Goal: Information Seeking & Learning: Learn about a topic

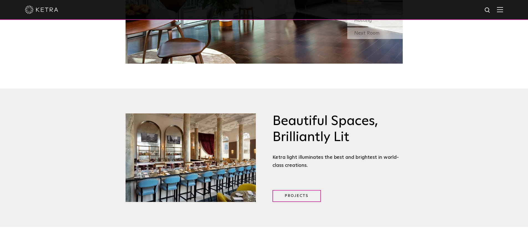
scroll to position [665, 0]
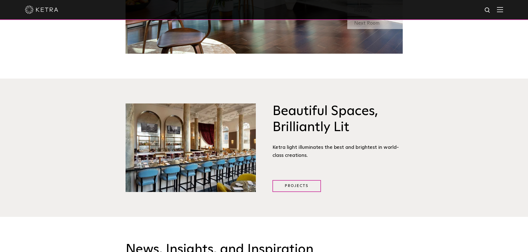
click at [501, 11] on div at bounding box center [264, 9] width 478 height 19
click at [500, 14] on div at bounding box center [264, 9] width 478 height 19
click at [503, 11] on img at bounding box center [500, 9] width 6 height 5
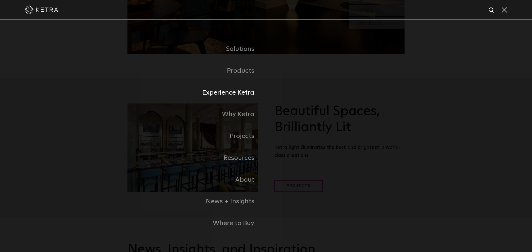
click at [243, 98] on link "Experience Ketra" at bounding box center [196, 93] width 139 height 22
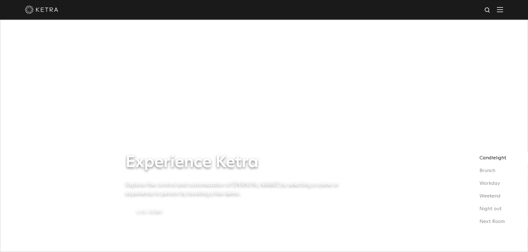
scroll to position [83, 0]
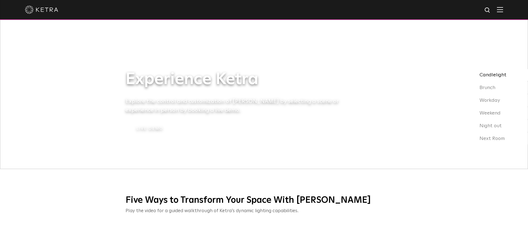
click at [503, 9] on img at bounding box center [500, 9] width 6 height 5
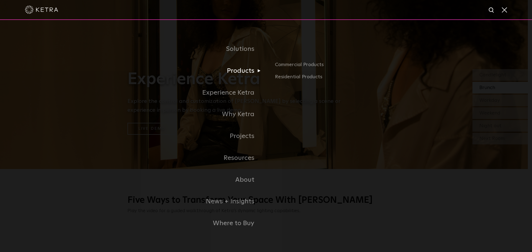
click at [252, 74] on link "Products" at bounding box center [196, 71] width 139 height 22
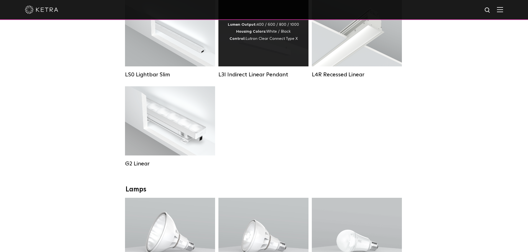
scroll to position [360, 0]
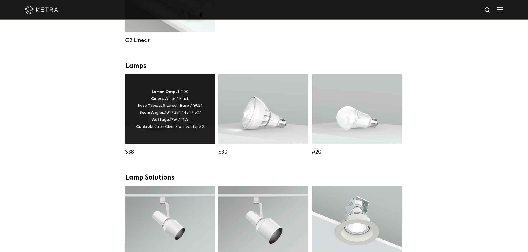
click at [197, 129] on span "Lutron Clear Connect Type X" at bounding box center [178, 127] width 52 height 4
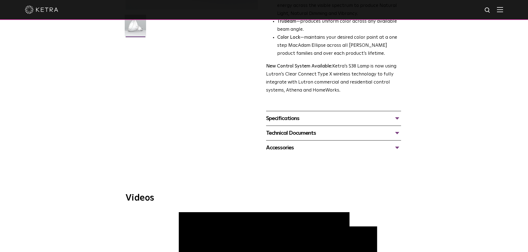
scroll to position [194, 0]
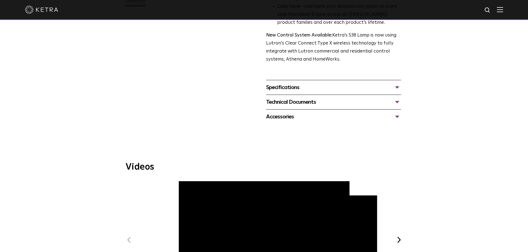
click at [338, 86] on div "Specifications" at bounding box center [333, 87] width 135 height 9
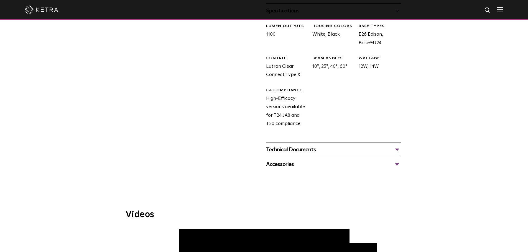
scroll to position [277, 0]
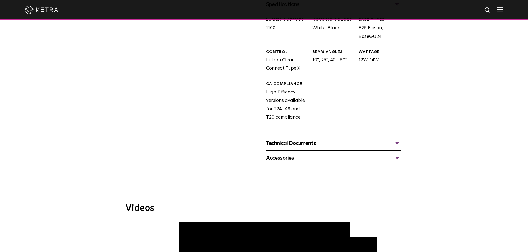
click at [270, 138] on div "Technical Documents S38 Specification Sheet S38 Installation Guide S30 and S38 …" at bounding box center [333, 143] width 135 height 15
click at [271, 142] on div "Technical Documents" at bounding box center [333, 143] width 135 height 9
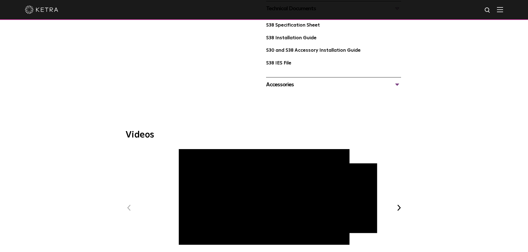
scroll to position [416, 0]
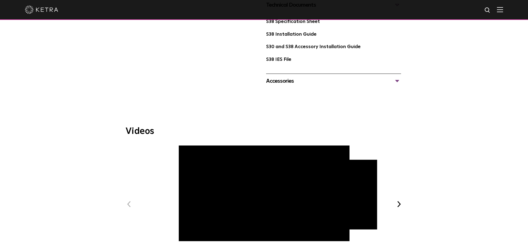
click at [294, 84] on div "Accessories" at bounding box center [333, 81] width 135 height 9
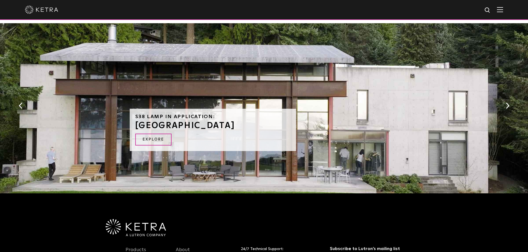
scroll to position [831, 0]
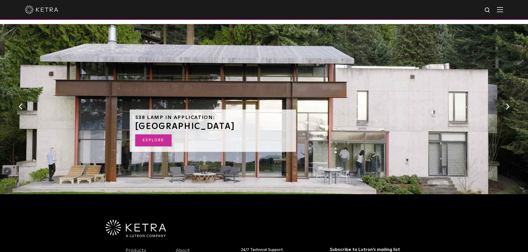
click at [159, 139] on link "EXPLORE" at bounding box center [153, 141] width 36 height 12
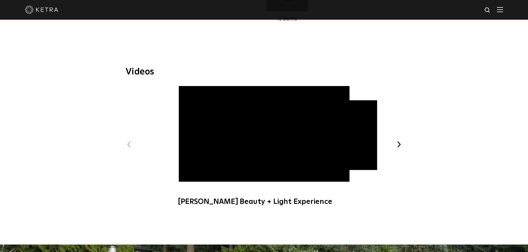
scroll to position [610, 0]
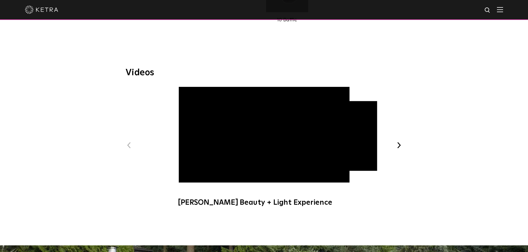
drag, startPoint x: 407, startPoint y: 149, endPoint x: 400, endPoint y: 149, distance: 7.2
click at [404, 149] on div "Videos Previous Ketra Beauty + Light Experience Ketra Art + Light Experience Ne…" at bounding box center [264, 140] width 288 height 144
click at [400, 149] on button "Next" at bounding box center [398, 145] width 7 height 7
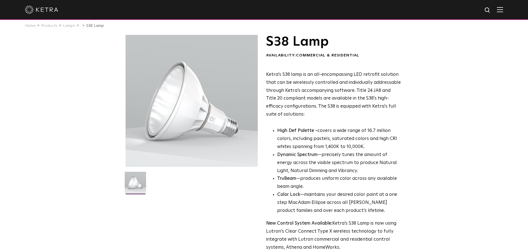
scroll to position [0, 0]
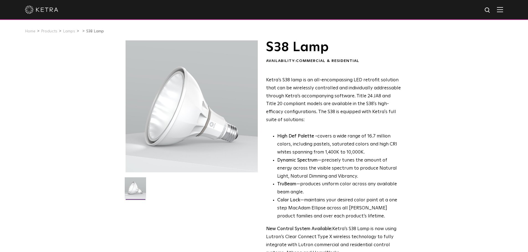
click at [503, 9] on img at bounding box center [500, 9] width 6 height 5
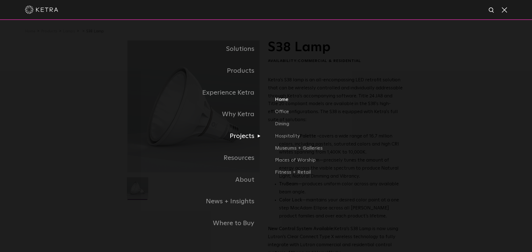
click at [285, 100] on link "Home" at bounding box center [340, 102] width 130 height 12
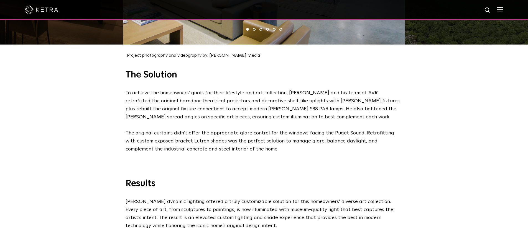
scroll to position [770, 0]
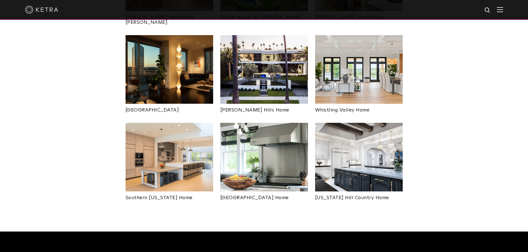
scroll to position [333, 0]
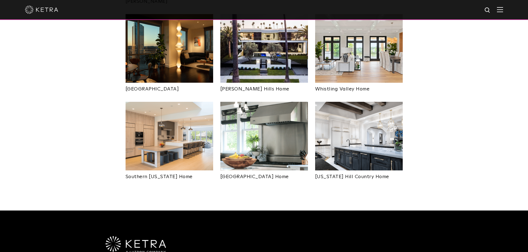
click at [287, 154] on img at bounding box center [264, 136] width 88 height 69
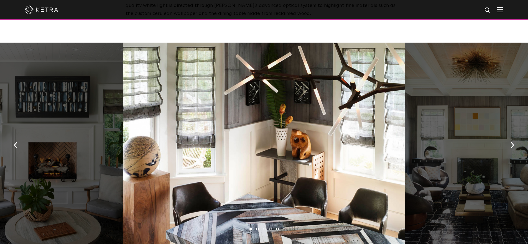
scroll to position [360, 0]
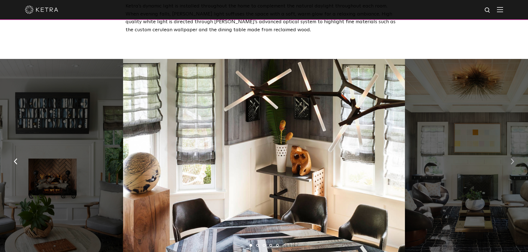
click at [516, 158] on button "button" at bounding box center [512, 161] width 12 height 19
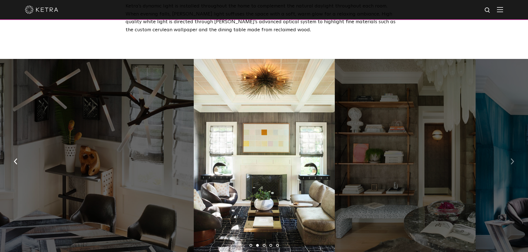
click at [516, 158] on button "button" at bounding box center [512, 161] width 12 height 19
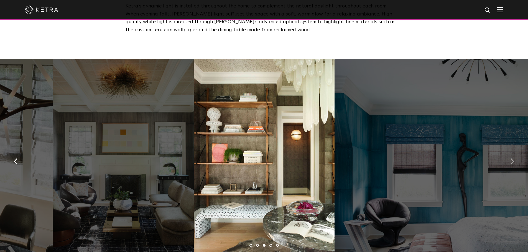
click at [516, 158] on button "button" at bounding box center [512, 161] width 12 height 19
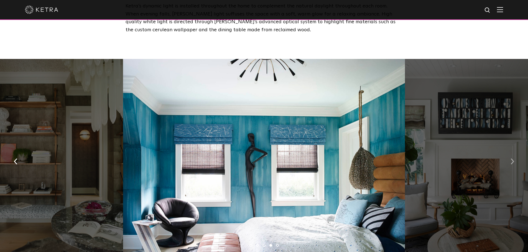
click at [516, 158] on button "button" at bounding box center [512, 161] width 12 height 19
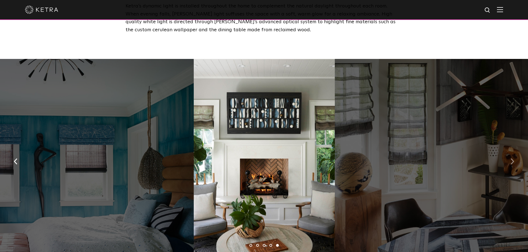
click at [516, 158] on button "button" at bounding box center [512, 161] width 12 height 19
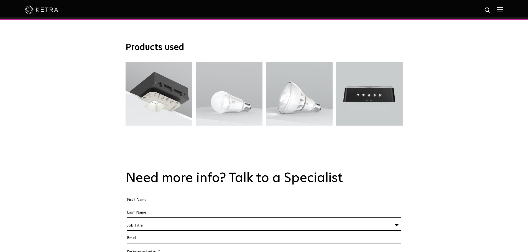
scroll to position [1025, 0]
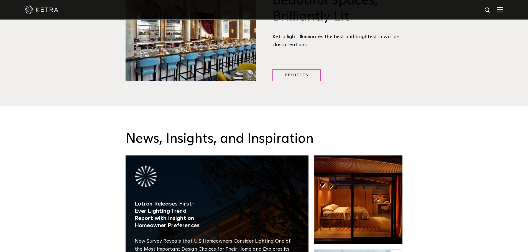
scroll to position [887, 0]
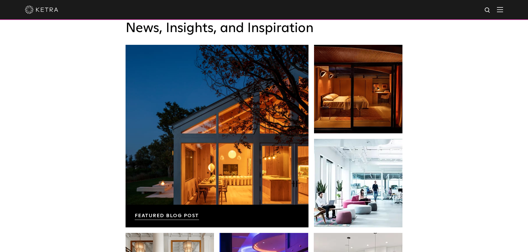
click at [503, 8] on img at bounding box center [500, 9] width 6 height 5
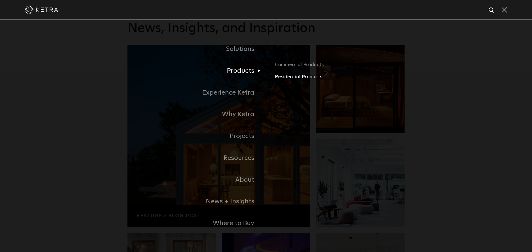
click at [291, 81] on link "Residential Products" at bounding box center [340, 77] width 130 height 8
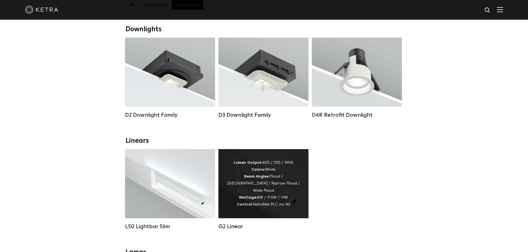
scroll to position [83, 0]
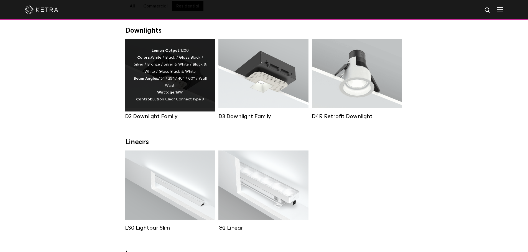
click at [209, 100] on div "Lumen Output: 1200 Colors: White / Black / Gloss Black / Silver / Bronze / Silv…" at bounding box center [170, 75] width 90 height 73
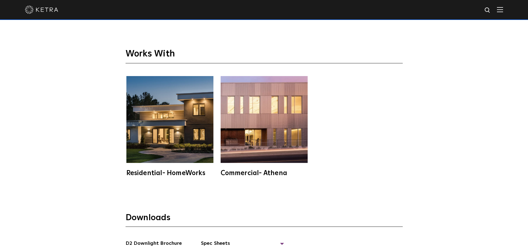
scroll to position [1441, 0]
